Goal: Contribute content: Add original content to the website for others to see

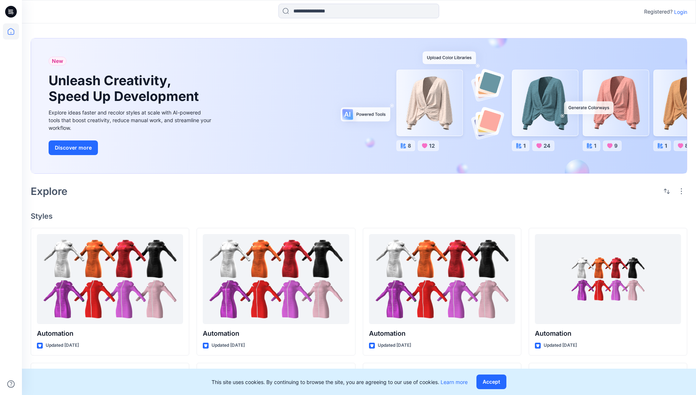
click at [679, 12] on p "Login" at bounding box center [680, 12] width 13 height 8
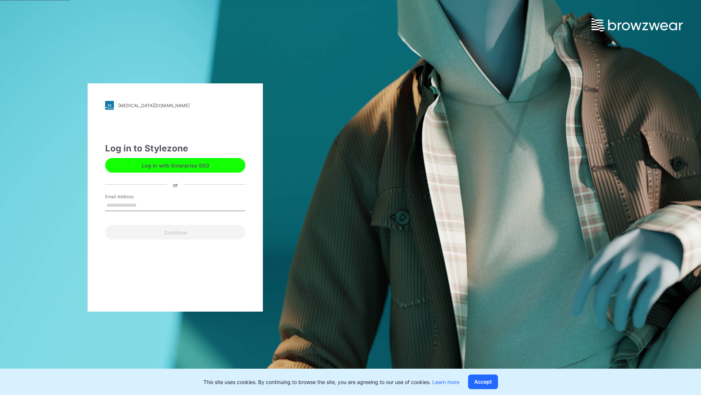
click at [144, 205] on input "Email Address" at bounding box center [175, 205] width 140 height 11
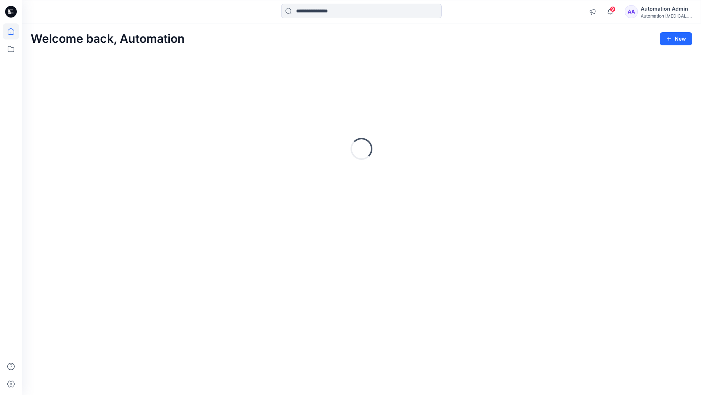
click at [14, 31] on icon at bounding box center [11, 31] width 7 height 7
click at [685, 39] on button "New" at bounding box center [676, 38] width 33 height 13
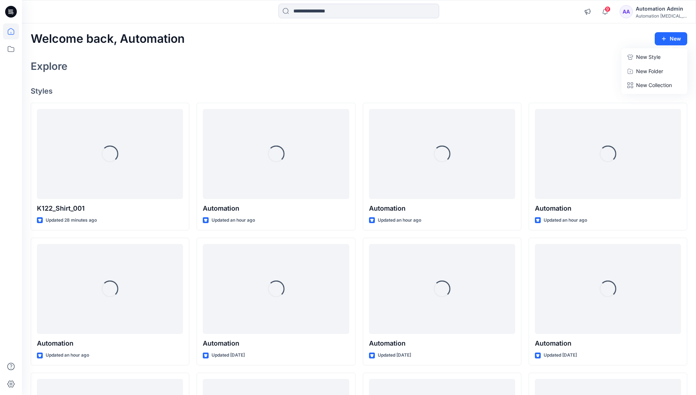
click at [655, 55] on p "New Style" at bounding box center [648, 57] width 24 height 9
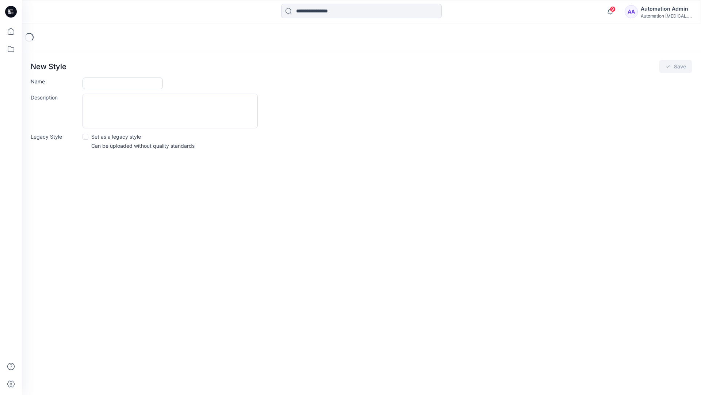
click at [97, 82] on input "Name" at bounding box center [123, 83] width 80 height 12
type input "**********"
click at [85, 137] on span at bounding box center [86, 137] width 6 height 6
click at [676, 66] on button "Save" at bounding box center [675, 66] width 33 height 13
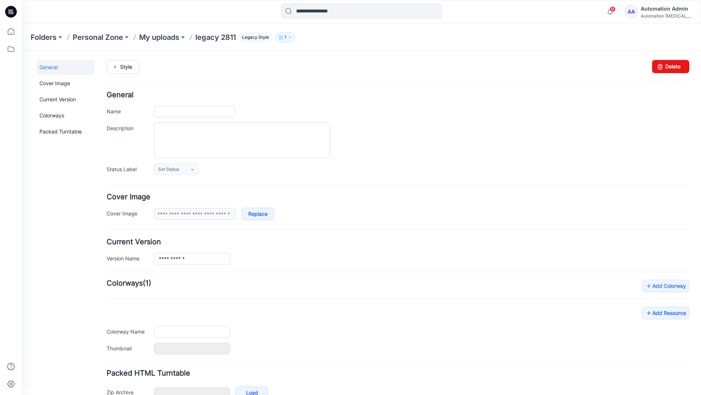
type input "**********"
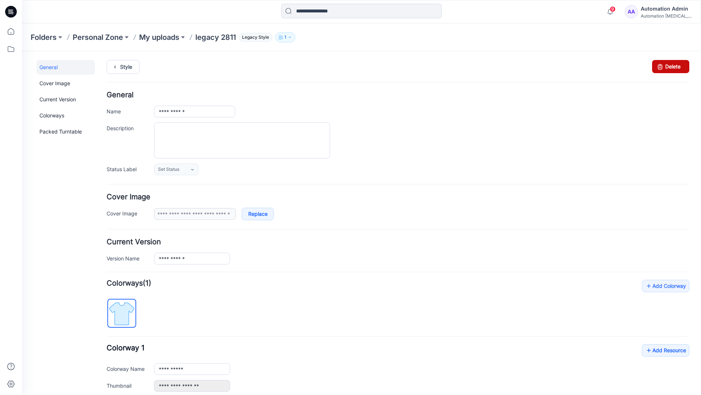
click at [666, 67] on link "Delete" at bounding box center [670, 66] width 37 height 13
